Goal: Subscribe to service/newsletter

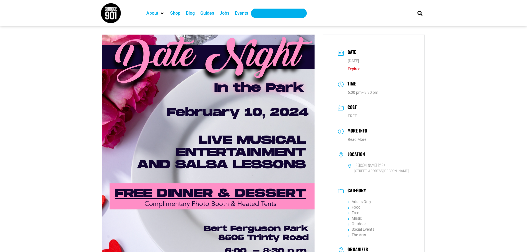
click at [293, 15] on div "Get Choose901 Emails" at bounding box center [278, 13] width 45 height 7
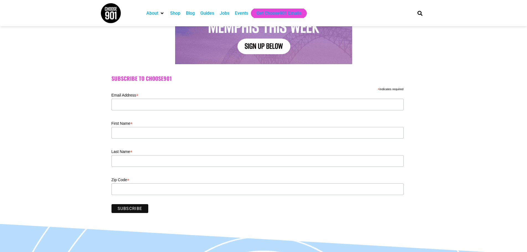
scroll to position [111, 0]
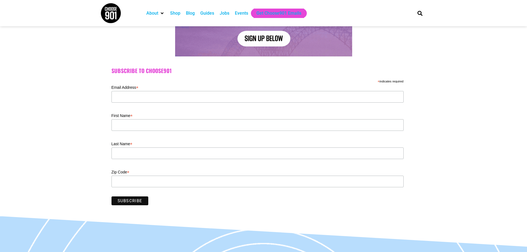
click at [159, 89] on label "Email Address *" at bounding box center [257, 86] width 292 height 7
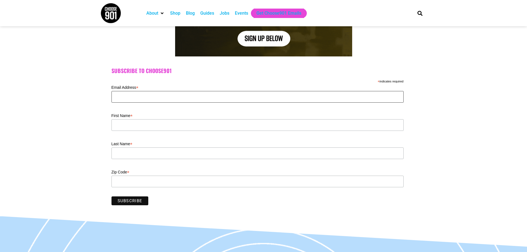
click at [159, 91] on input "Email Address *" at bounding box center [257, 97] width 292 height 12
type input "[PERSON_NAME][EMAIL_ADDRESS][DOMAIN_NAME]"
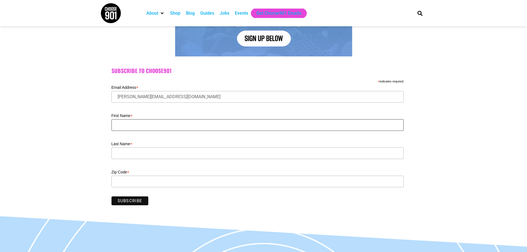
type input "[PERSON_NAME]"
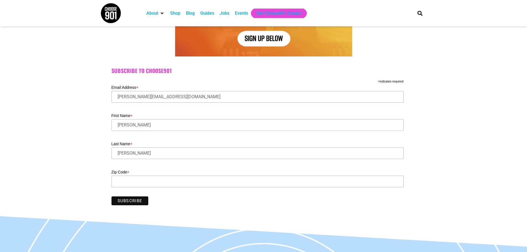
type input "38016"
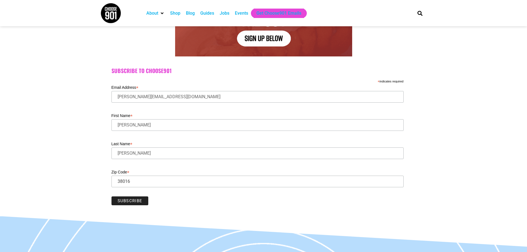
click at [131, 201] on input "Subscribe" at bounding box center [129, 200] width 37 height 9
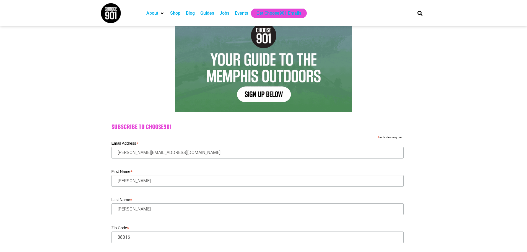
scroll to position [0, 0]
